Goal: Task Accomplishment & Management: Complete application form

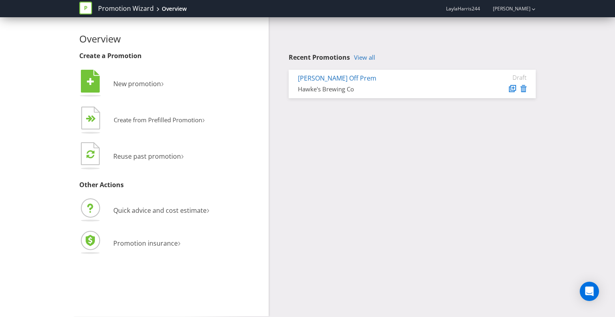
click at [348, 165] on div "Overview Create a Promotion  New promotion ›   Create from Prefilled Promoti…" at bounding box center [307, 166] width 469 height 299
click at [343, 90] on div "Hawke's Brewing Co" at bounding box center [382, 89] width 169 height 8
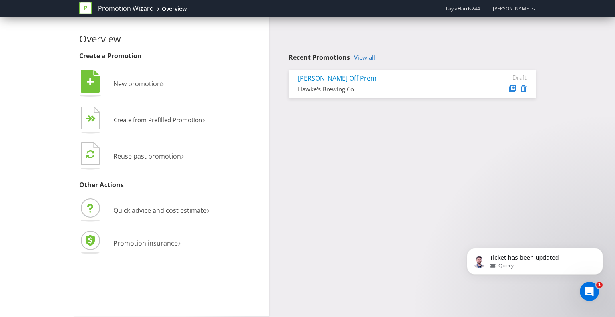
click at [333, 78] on link "[PERSON_NAME] Off Prem" at bounding box center [337, 78] width 79 height 9
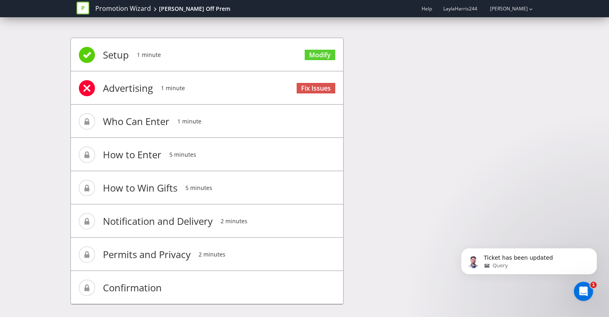
click at [107, 54] on span "Setup" at bounding box center [116, 55] width 26 height 32
click at [80, 54] on span at bounding box center [87, 55] width 16 height 16
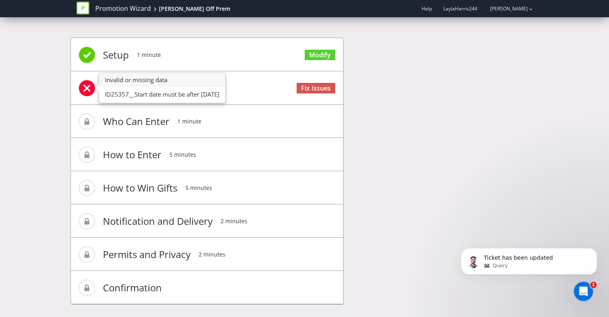
click at [90, 90] on span at bounding box center [87, 88] width 16 height 16
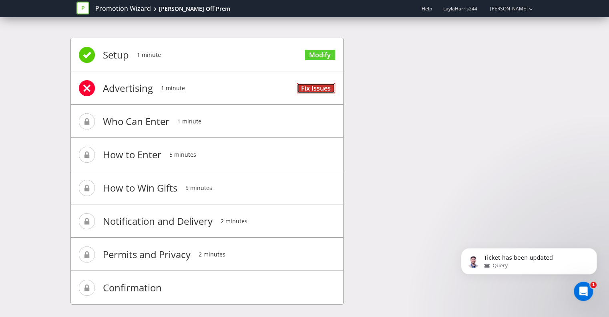
click at [305, 85] on link "Fix Issues" at bounding box center [316, 88] width 38 height 11
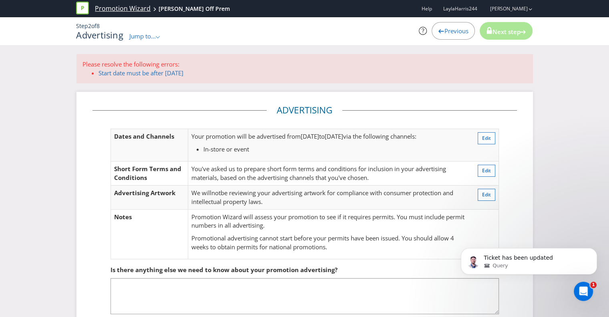
click at [114, 12] on link "Promotion Wizard" at bounding box center [123, 8] width 56 height 9
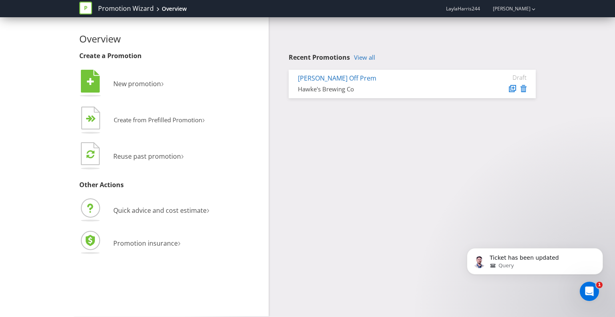
click at [396, 88] on div "Hawke's Brewing Co" at bounding box center [382, 89] width 169 height 8
click at [323, 79] on link "[PERSON_NAME] Off Prem" at bounding box center [337, 78] width 79 height 9
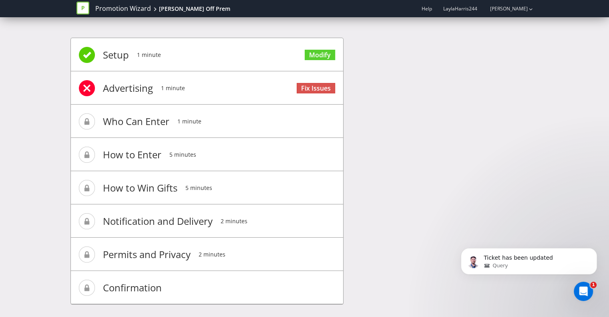
click at [311, 78] on span "Fix Issues" at bounding box center [316, 87] width 38 height 32
click at [311, 86] on link "Fix Issues" at bounding box center [316, 88] width 38 height 11
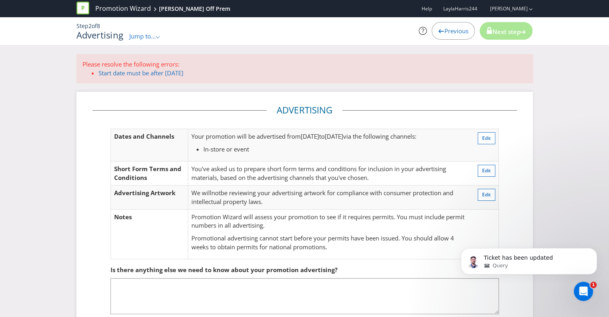
click at [461, 35] on span "Previous" at bounding box center [456, 31] width 24 height 8
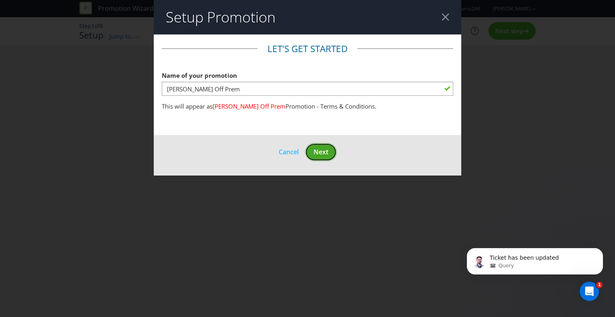
click at [313, 151] on button "Next" at bounding box center [321, 152] width 32 height 18
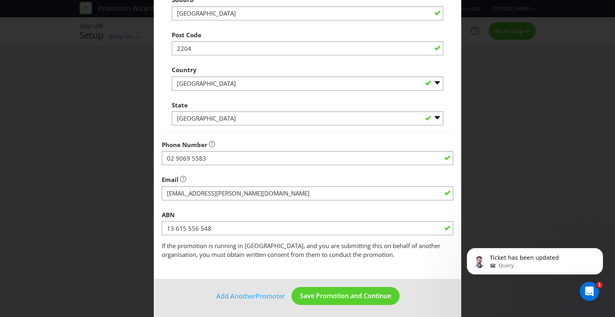
scroll to position [205, 0]
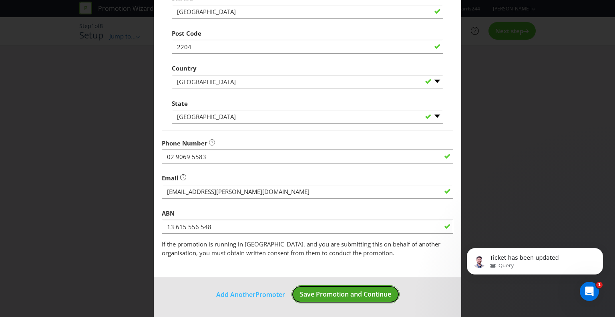
click at [349, 293] on span "Save Promotion and Continue" at bounding box center [345, 294] width 91 height 9
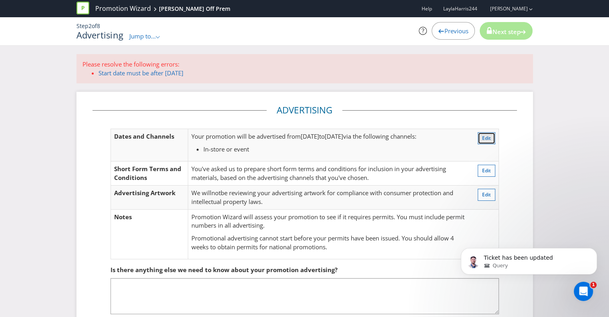
click at [488, 139] on span "Edit" at bounding box center [486, 138] width 9 height 7
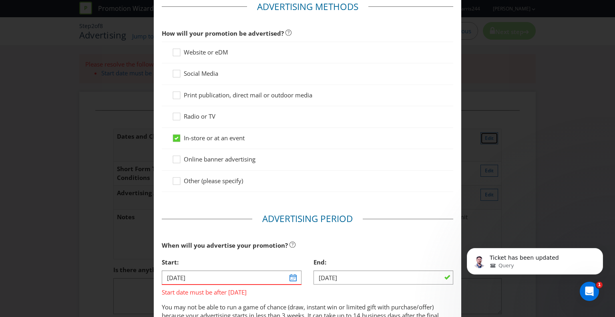
scroll to position [122, 0]
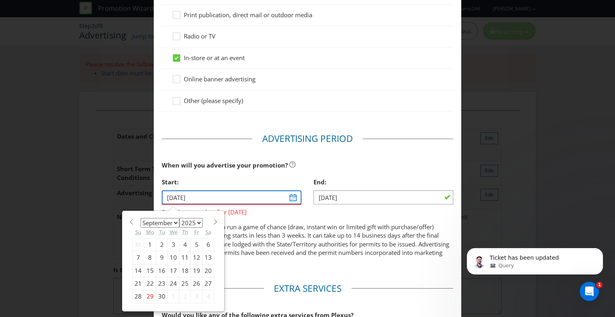
click at [288, 198] on input "[DATE]" at bounding box center [232, 197] width 140 height 14
click at [158, 293] on div "30" at bounding box center [162, 296] width 12 height 13
type input "[DATE]"
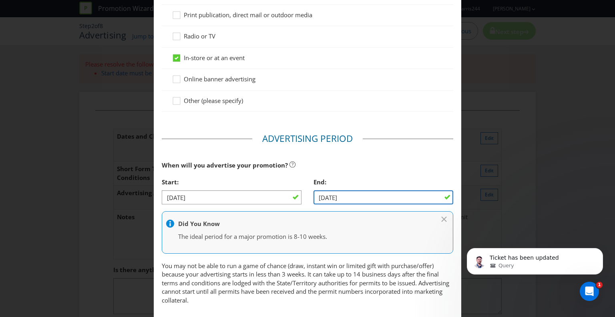
click at [354, 195] on input "[DATE]" at bounding box center [384, 197] width 140 height 14
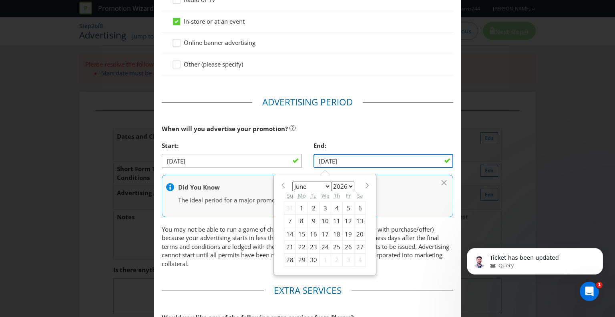
scroll to position [202, 0]
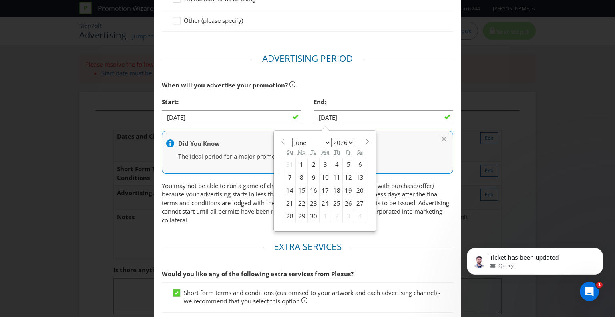
click at [409, 227] on fieldset "Advertising Period When will you advertise your promotion? Start: [DATE] End: […" at bounding box center [308, 140] width 292 height 176
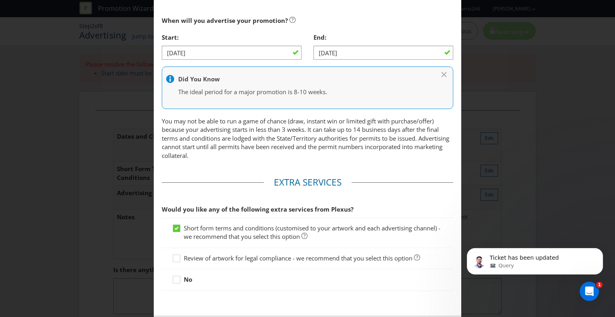
scroll to position [304, 0]
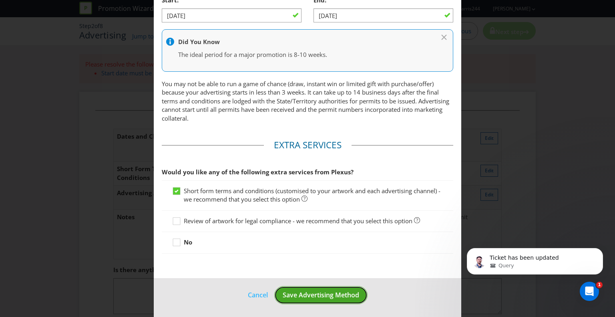
click at [309, 293] on span "Save Advertising Method" at bounding box center [321, 294] width 77 height 9
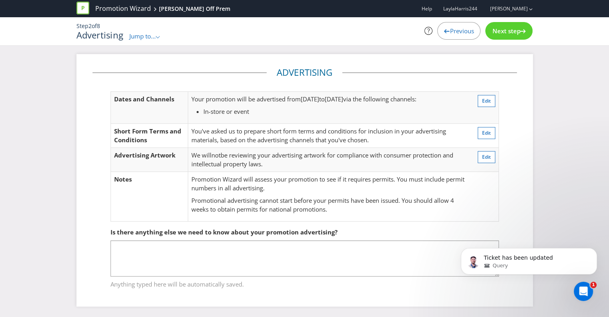
click at [507, 37] on div "Next step" at bounding box center [508, 31] width 47 height 18
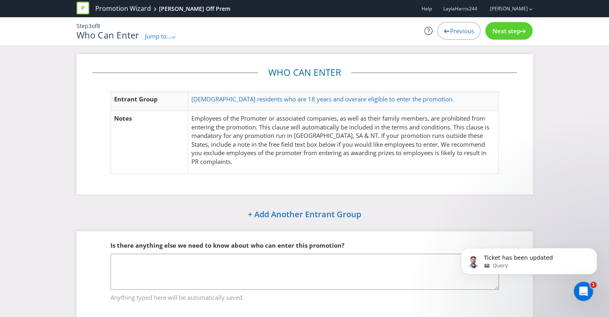
click at [507, 37] on div "Next step" at bounding box center [508, 31] width 47 height 18
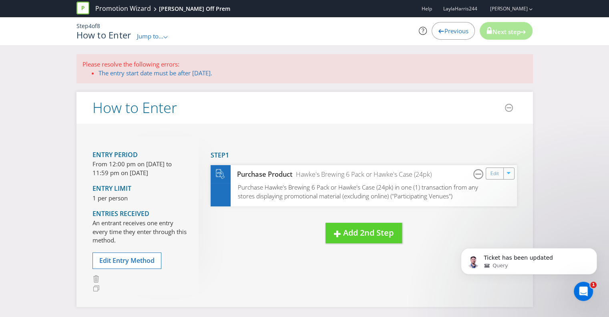
click at [507, 37] on div "Next step" at bounding box center [506, 31] width 53 height 18
click at [187, 71] on link "The entry start date must be after [DATE]." at bounding box center [156, 73] width 114 height 8
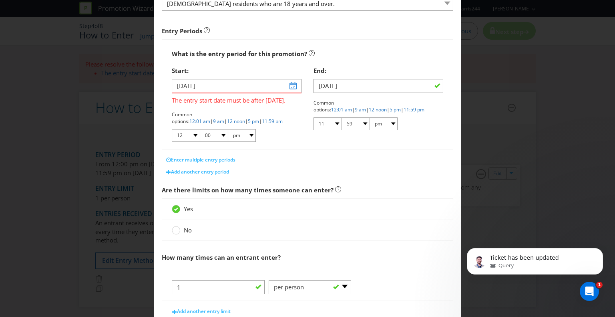
scroll to position [114, 0]
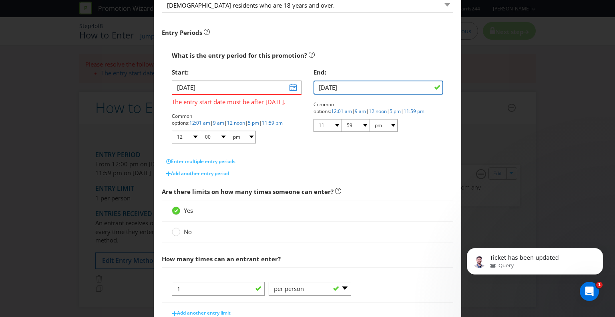
click at [378, 86] on input "[DATE]" at bounding box center [379, 88] width 130 height 14
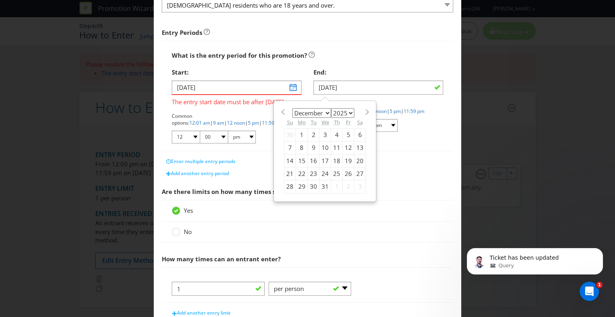
click at [364, 115] on div "January February March April May June July August September October November [D…" at bounding box center [325, 151] width 90 height 93
click at [364, 113] on span at bounding box center [367, 112] width 6 height 6
select select "0"
select select "2026"
click at [364, 113] on span at bounding box center [367, 112] width 6 height 6
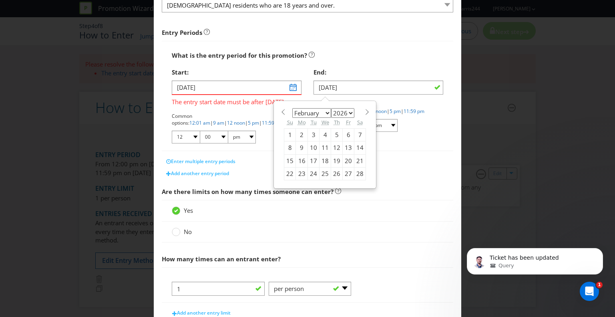
click at [364, 113] on span at bounding box center [367, 112] width 6 height 6
select select "5"
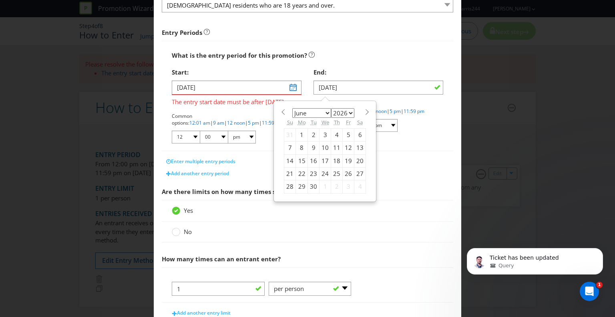
click at [309, 184] on div "30" at bounding box center [314, 186] width 12 height 13
type input "[DATE]"
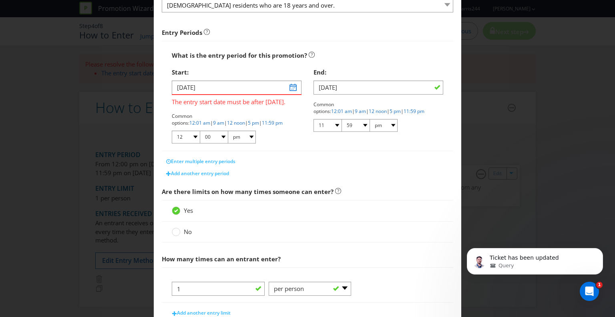
click at [420, 174] on div "Add another entry period" at bounding box center [308, 173] width 292 height 12
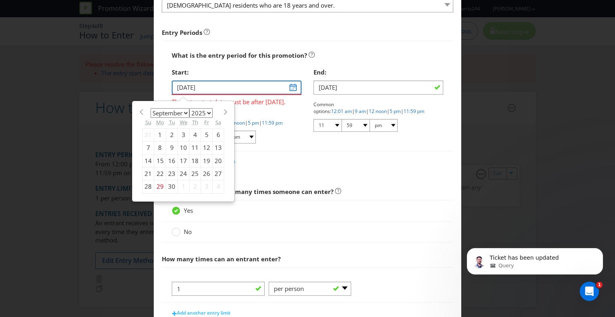
click at [293, 87] on input "[DATE]" at bounding box center [237, 88] width 130 height 14
click at [170, 186] on div "30" at bounding box center [172, 186] width 12 height 13
type input "[DATE]"
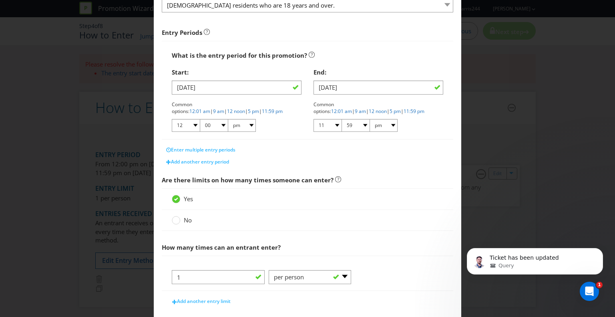
click at [385, 195] on div "Yes" at bounding box center [308, 199] width 272 height 8
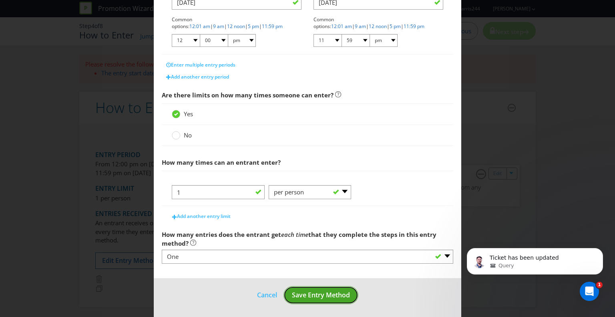
click at [339, 291] on span "Save Entry Method" at bounding box center [321, 294] width 58 height 9
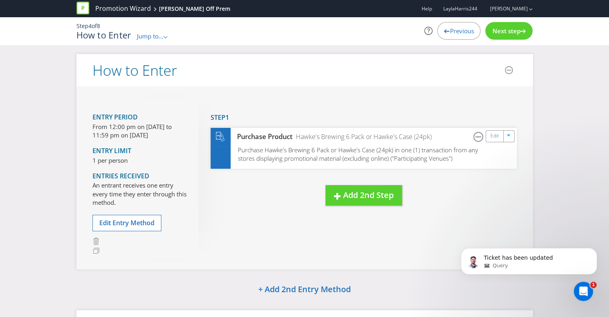
click at [495, 38] on div "Next step" at bounding box center [508, 31] width 47 height 18
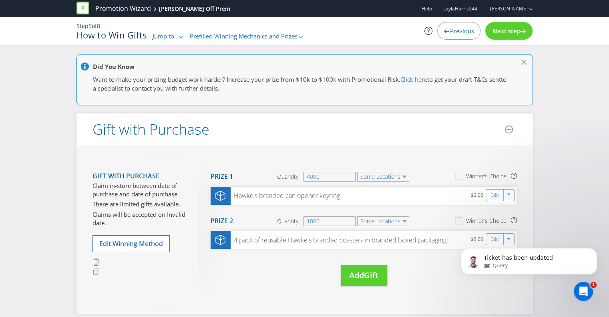
click at [495, 38] on div "Next step" at bounding box center [508, 31] width 47 height 18
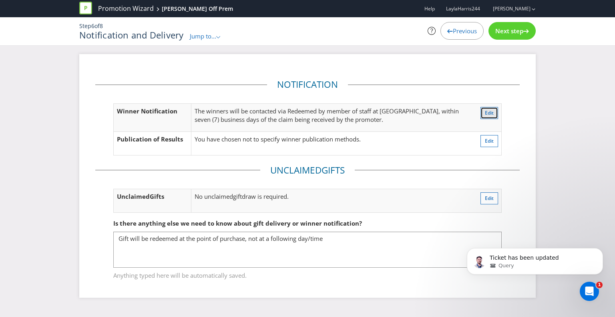
click at [493, 116] on button "Edit" at bounding box center [490, 113] width 18 height 12
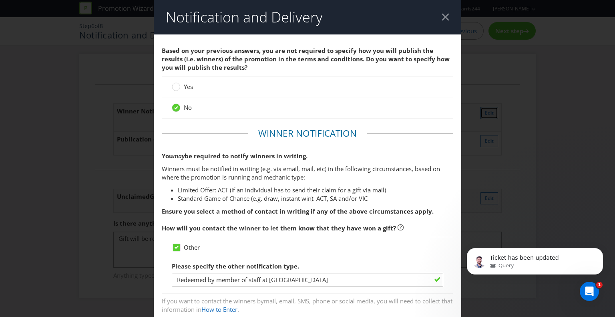
scroll to position [127, 0]
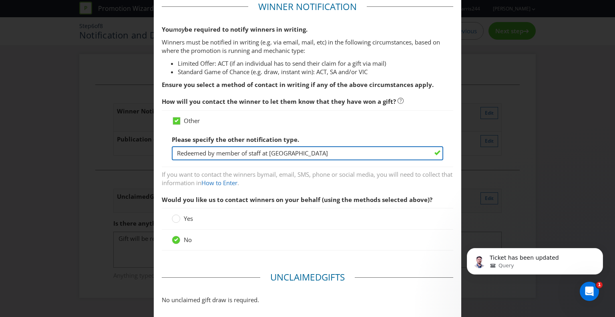
click at [223, 151] on input "Redeemed by member of staff at [GEOGRAPHIC_DATA]" at bounding box center [308, 153] width 272 height 14
paste input "Winners will be notified in store at the time of purchase and can be redeemed v…"
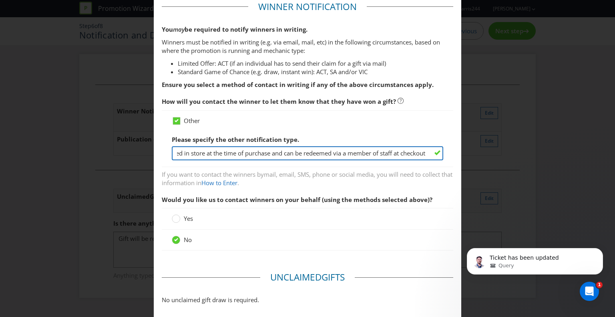
type input "Winners will be notified in store at the time of purchase and can be redeemed v…"
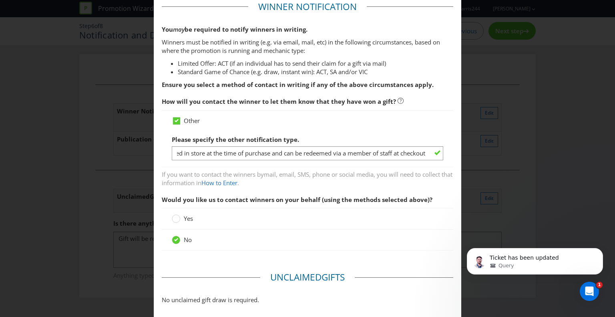
click at [303, 134] on div "Please specify the other notification type. Winners will be notified in store a…" at bounding box center [308, 145] width 272 height 29
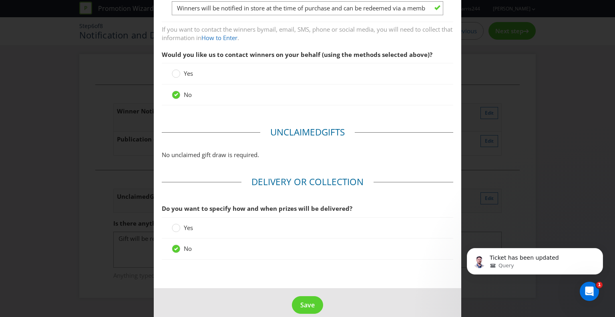
scroll to position [282, 0]
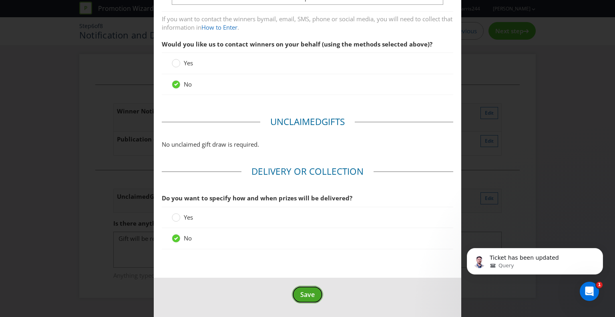
click at [300, 297] on span "Save" at bounding box center [307, 294] width 14 height 9
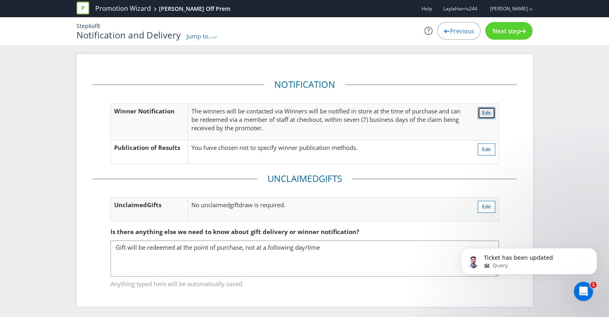
click at [486, 111] on span "Edit" at bounding box center [486, 112] width 9 height 7
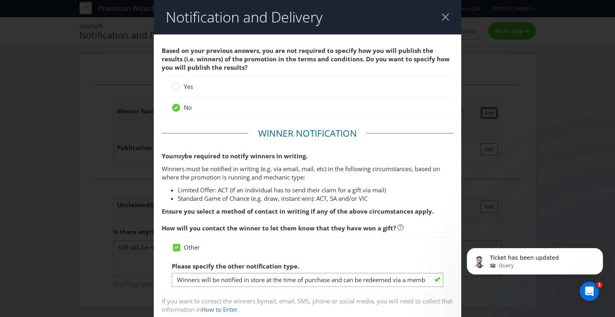
scroll to position [127, 0]
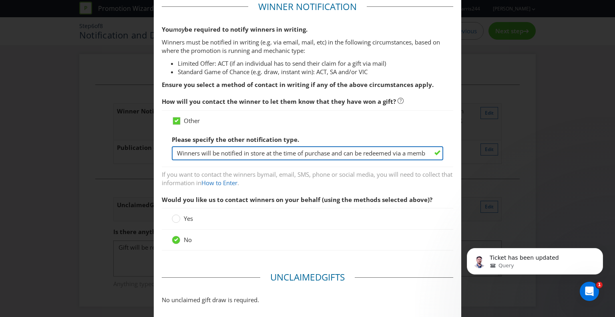
drag, startPoint x: 243, startPoint y: 154, endPoint x: 167, endPoint y: 149, distance: 76.6
click at [172, 151] on input "Winners will be notified in store at the time of purchase and can be redeemed v…" at bounding box center [308, 153] width 272 height 14
type input "in store at the time of purchase and can be redeemed via a member of staff at c…"
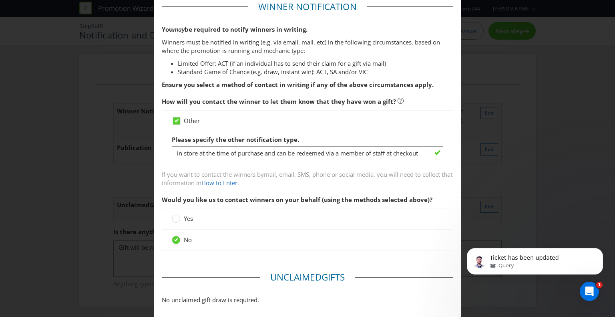
click at [243, 176] on span "If you want to contact the winners by" at bounding box center [213, 174] width 102 height 8
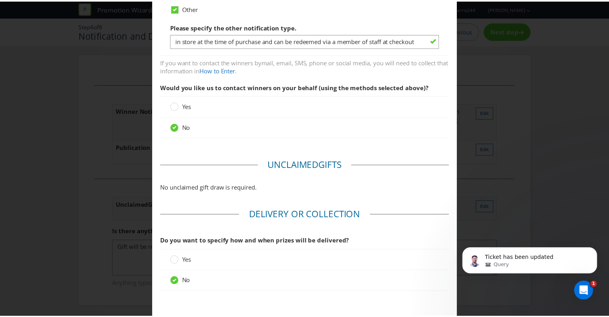
scroll to position [282, 0]
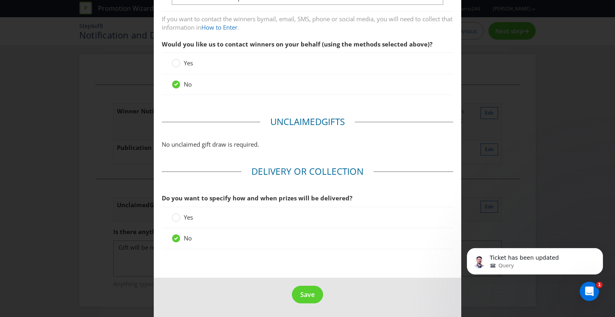
click at [287, 294] on footer "Save" at bounding box center [308, 298] width 308 height 40
click at [309, 290] on span "Save" at bounding box center [307, 294] width 14 height 9
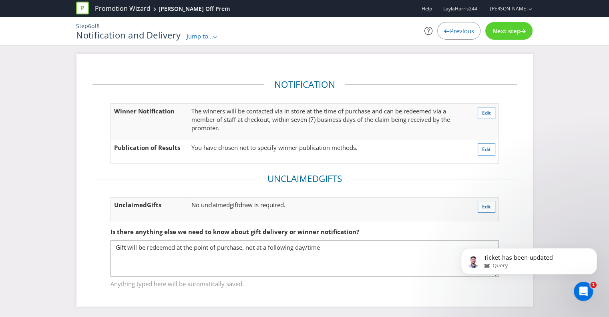
click at [507, 30] on span "Next step" at bounding box center [506, 31] width 28 height 8
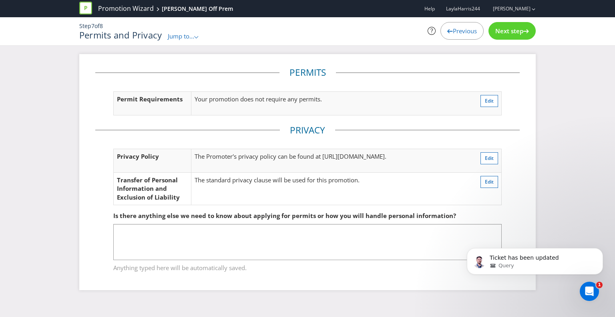
click at [507, 30] on span "Next step" at bounding box center [509, 31] width 28 height 8
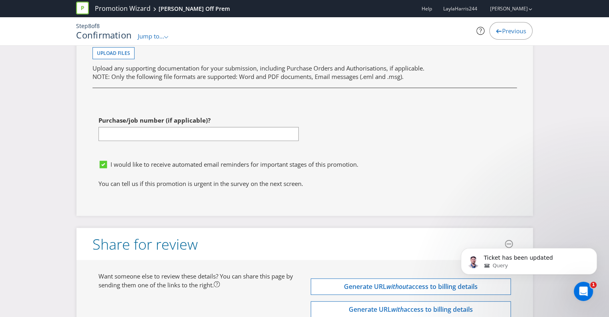
scroll to position [2350, 0]
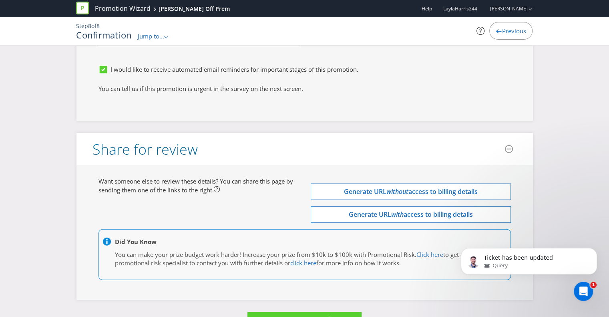
click at [313, 314] on span "Process Promotion" at bounding box center [304, 319] width 73 height 11
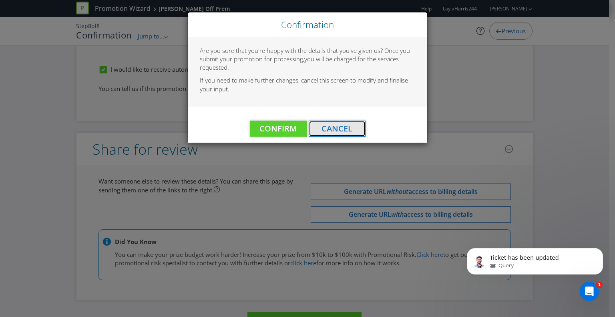
click at [354, 129] on button "Cancel" at bounding box center [337, 129] width 57 height 16
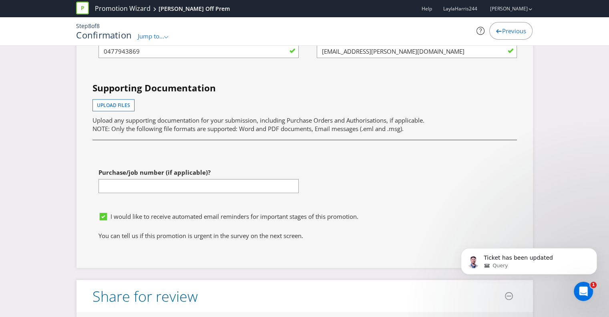
scroll to position [2190, 0]
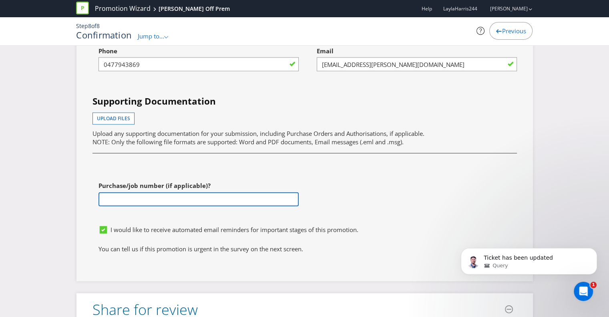
click at [270, 192] on input "text" at bounding box center [199, 199] width 200 height 14
click at [331, 173] on div "First name of contact [PERSON_NAME] Last name of contact [PERSON_NAME] Phone [P…" at bounding box center [305, 110] width 437 height 223
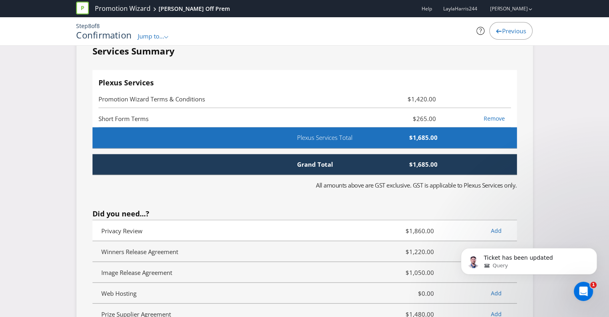
scroll to position [1750, 0]
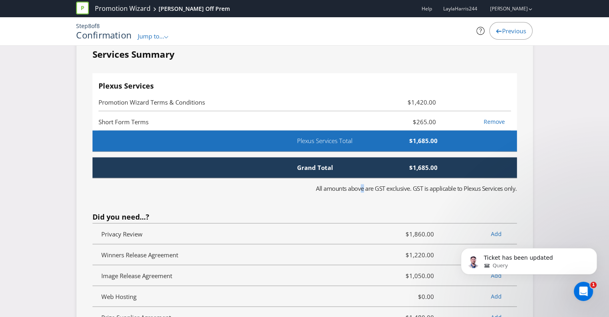
drag, startPoint x: 359, startPoint y: 162, endPoint x: 360, endPoint y: 158, distance: 4.0
click at [360, 158] on fieldset "Services Summary Plexus Services Promotion Wizard Terms & Conditions $1,420.00 …" at bounding box center [305, 225] width 425 height 354
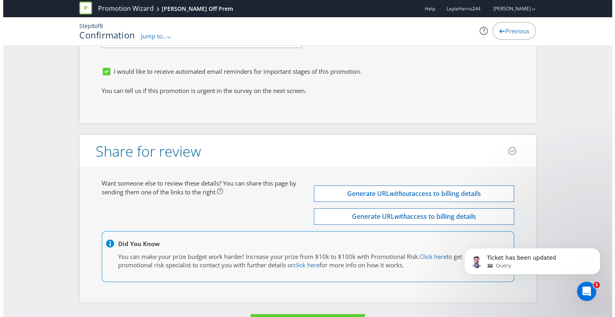
scroll to position [2350, 0]
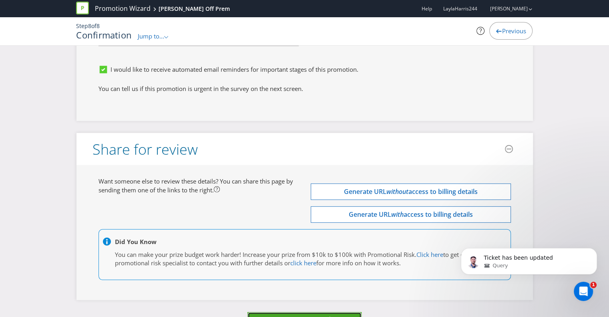
click at [303, 314] on span "Process Promotion" at bounding box center [304, 319] width 73 height 11
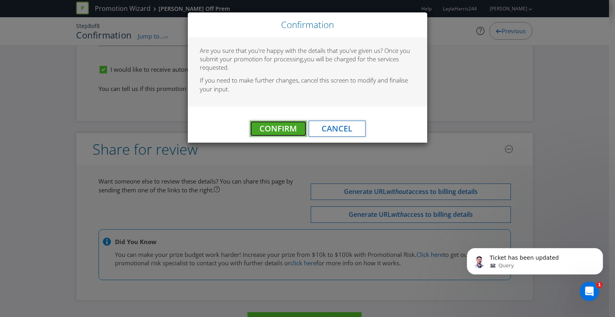
click at [276, 127] on span "Confirm" at bounding box center [278, 128] width 37 height 11
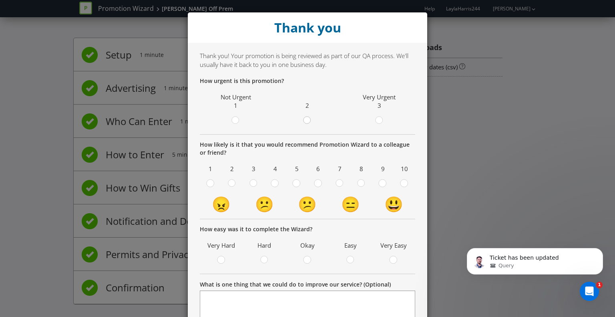
click at [308, 119] on icon at bounding box center [307, 120] width 8 height 8
click at [0, 0] on input "radio" at bounding box center [0, 0] width 0 height 0
click at [375, 123] on icon at bounding box center [379, 120] width 8 height 8
click at [0, 0] on input "radio" at bounding box center [0, 0] width 0 height 0
click at [383, 187] on div at bounding box center [383, 184] width 8 height 10
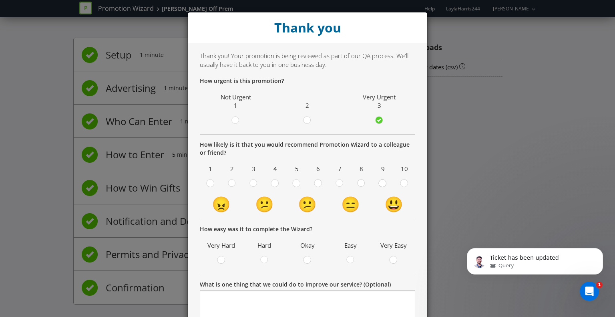
click at [0, 0] on input "radio" at bounding box center [0, 0] width 0 height 0
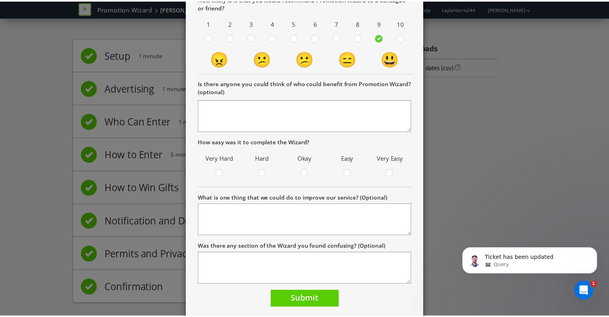
scroll to position [160, 0]
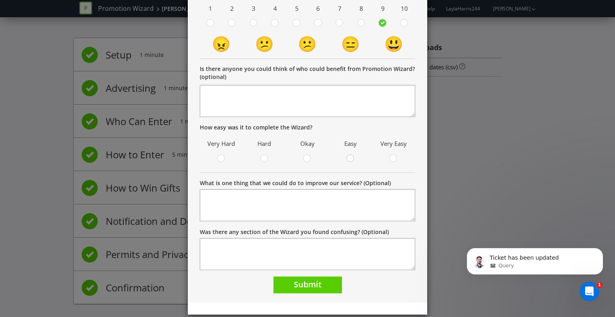
click at [349, 155] on div at bounding box center [351, 156] width 4 height 4
click at [0, 0] on input "radio" at bounding box center [0, 0] width 0 height 0
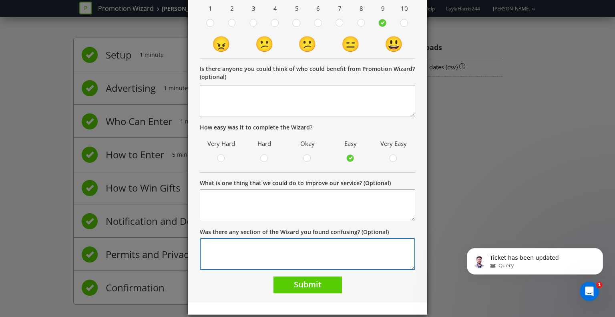
click at [307, 264] on textarea "Was there any section of the Wizard you found confusing? (Optional)" at bounding box center [307, 254] width 215 height 32
type textarea "notifying winner"
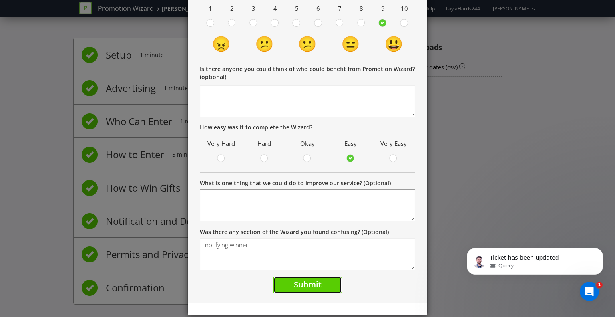
click at [298, 286] on span "Submit" at bounding box center [308, 284] width 28 height 11
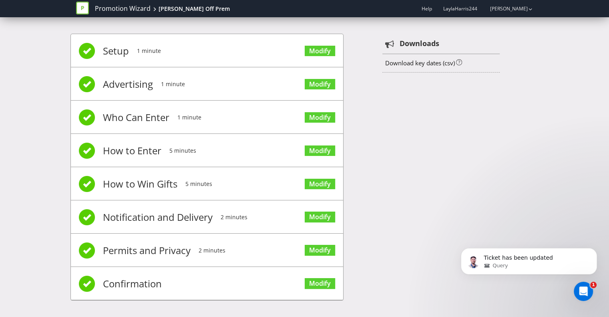
scroll to position [5, 0]
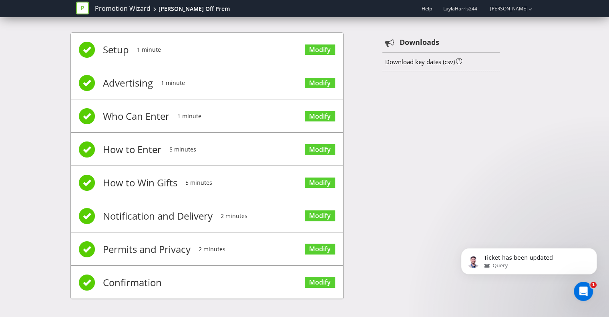
click at [231, 261] on li "Permits and Privacy 2 minutes Modify" at bounding box center [207, 248] width 272 height 33
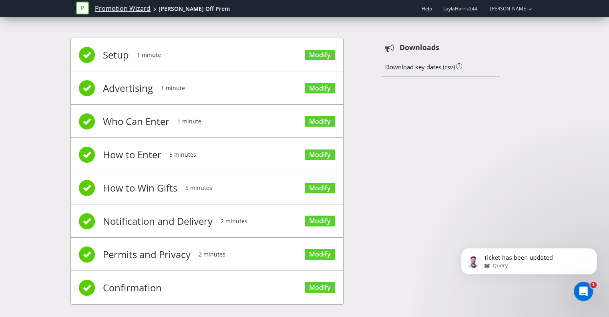
click at [138, 11] on link "Promotion Wizard" at bounding box center [123, 8] width 56 height 9
